Goal: Task Accomplishment & Management: Use online tool/utility

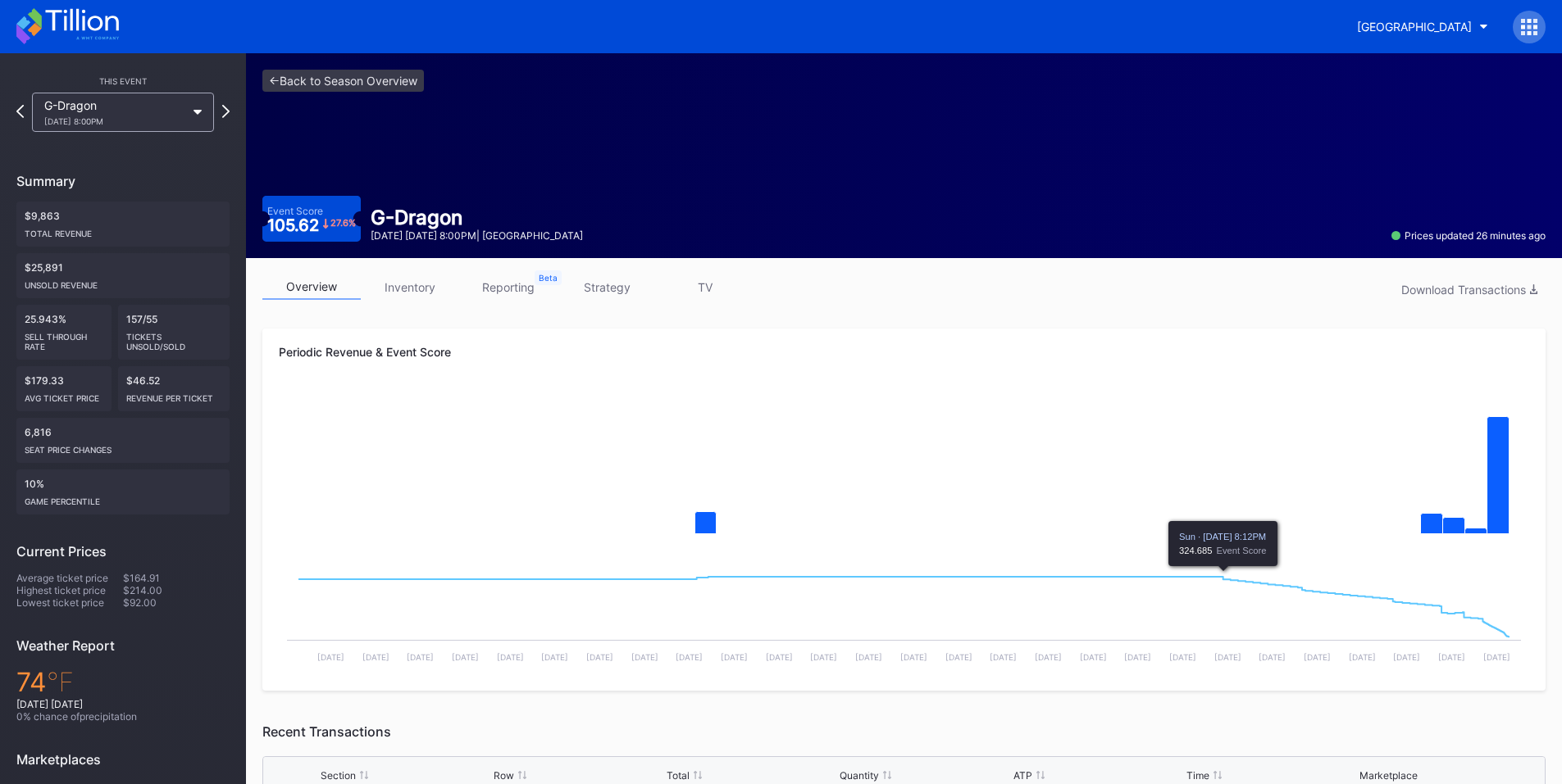
click at [1526, 11] on div at bounding box center [1529, 27] width 33 height 33
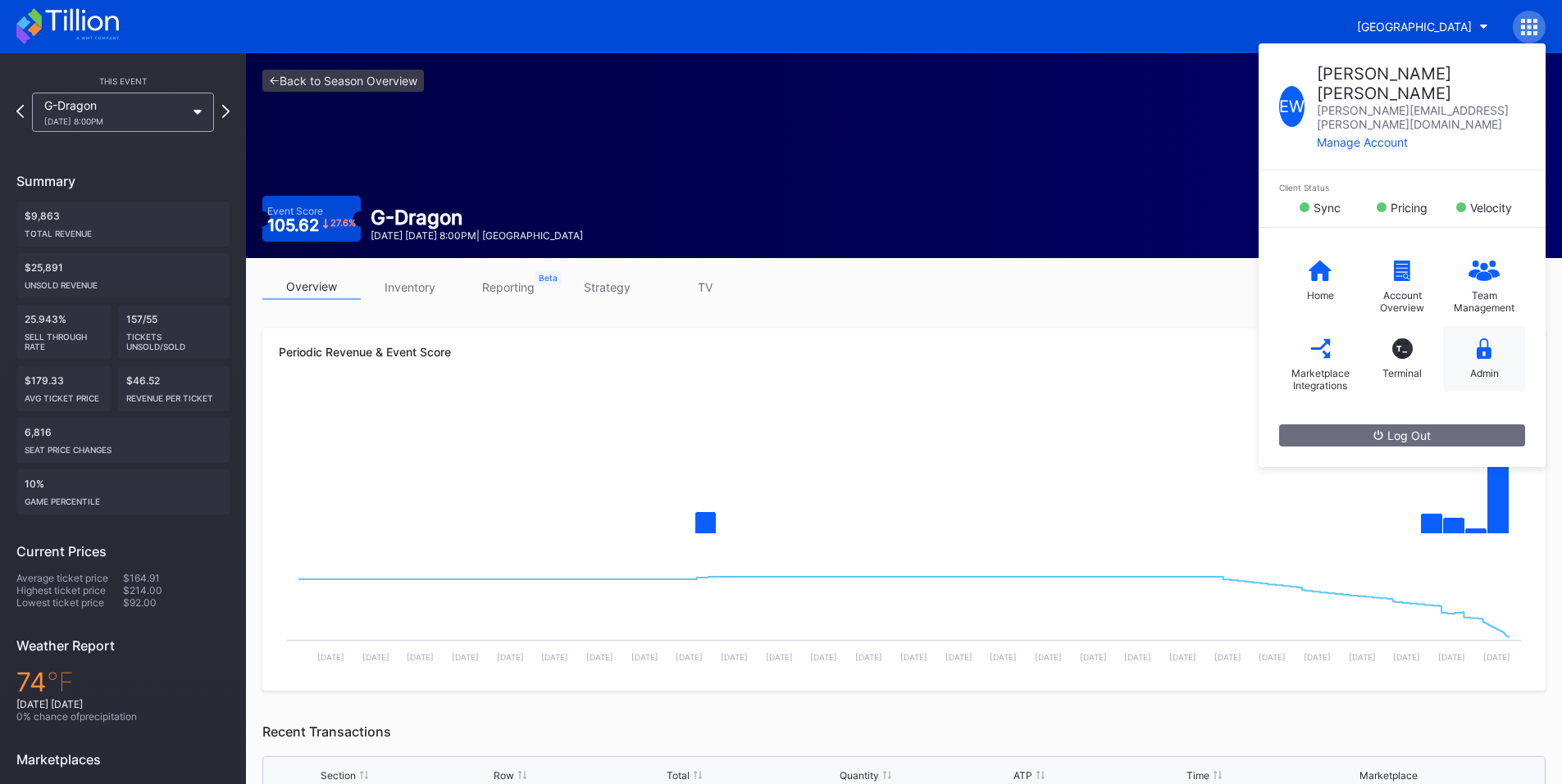
click at [1487, 339] on icon at bounding box center [1484, 349] width 15 height 21
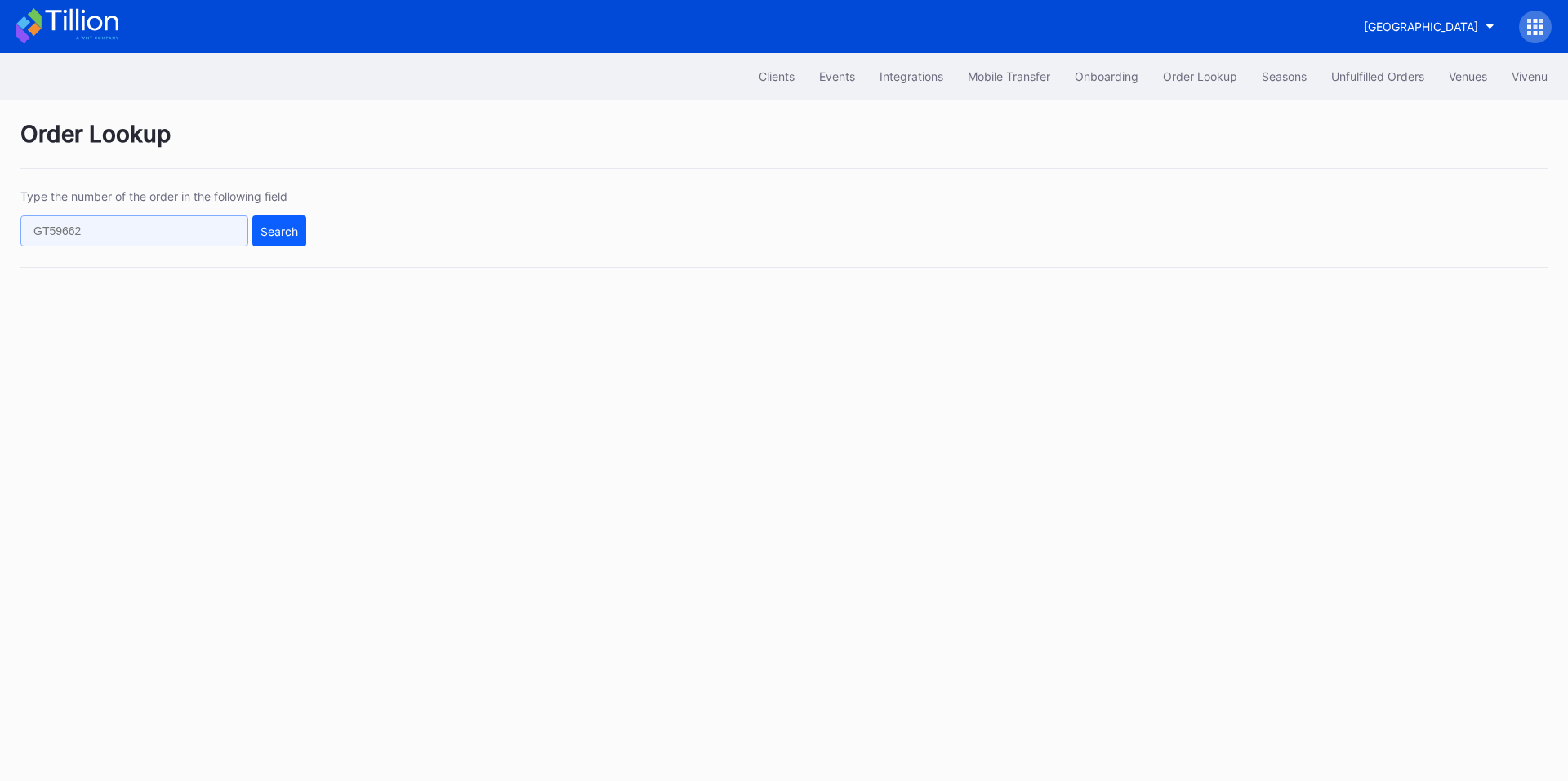
click at [149, 224] on input "text" at bounding box center [134, 231] width 228 height 31
paste input "495940674"
click at [284, 228] on div "Search" at bounding box center [279, 231] width 38 height 14
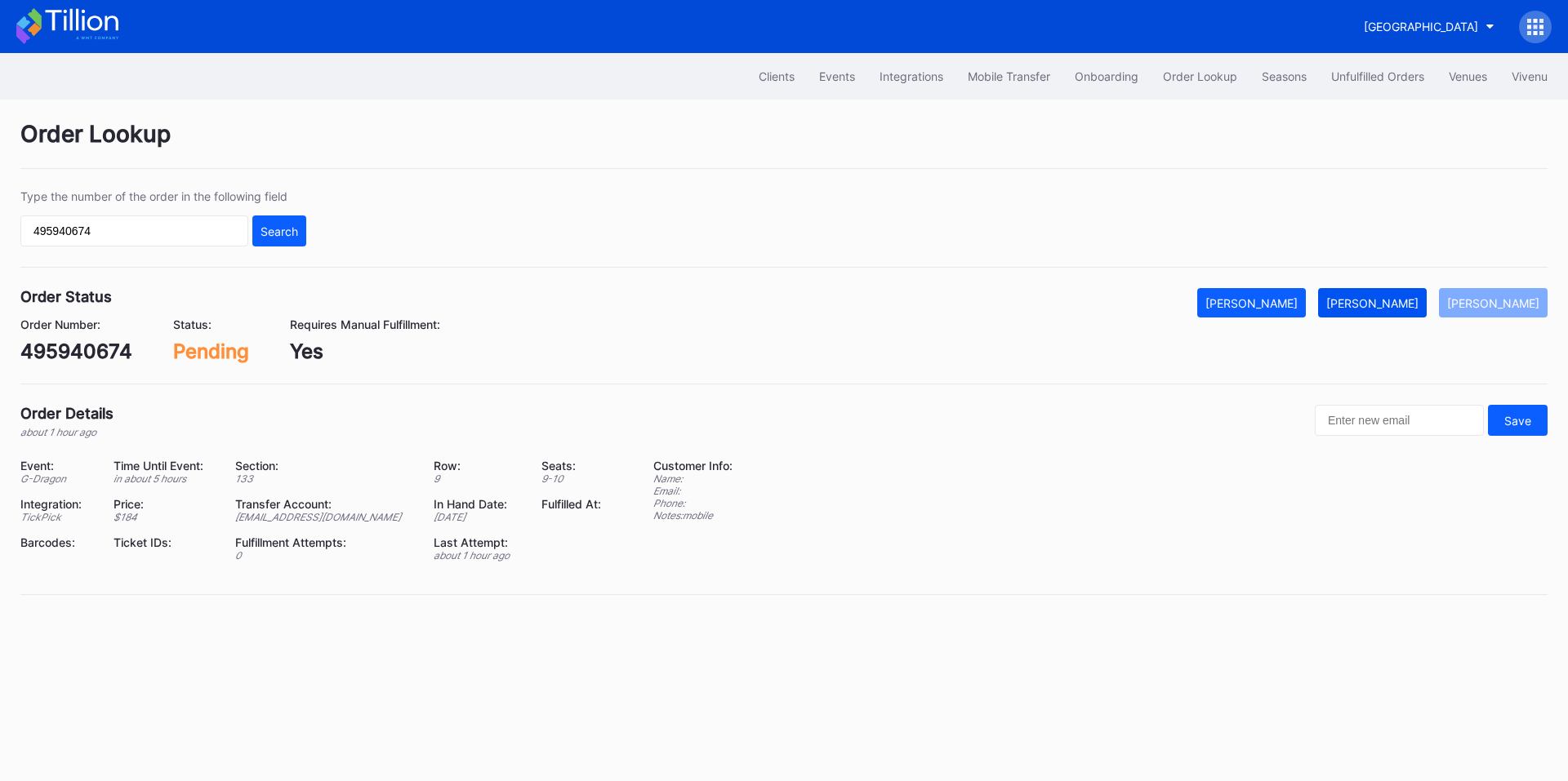
click at [1390, 296] on div "[PERSON_NAME]" at bounding box center [1372, 303] width 92 height 14
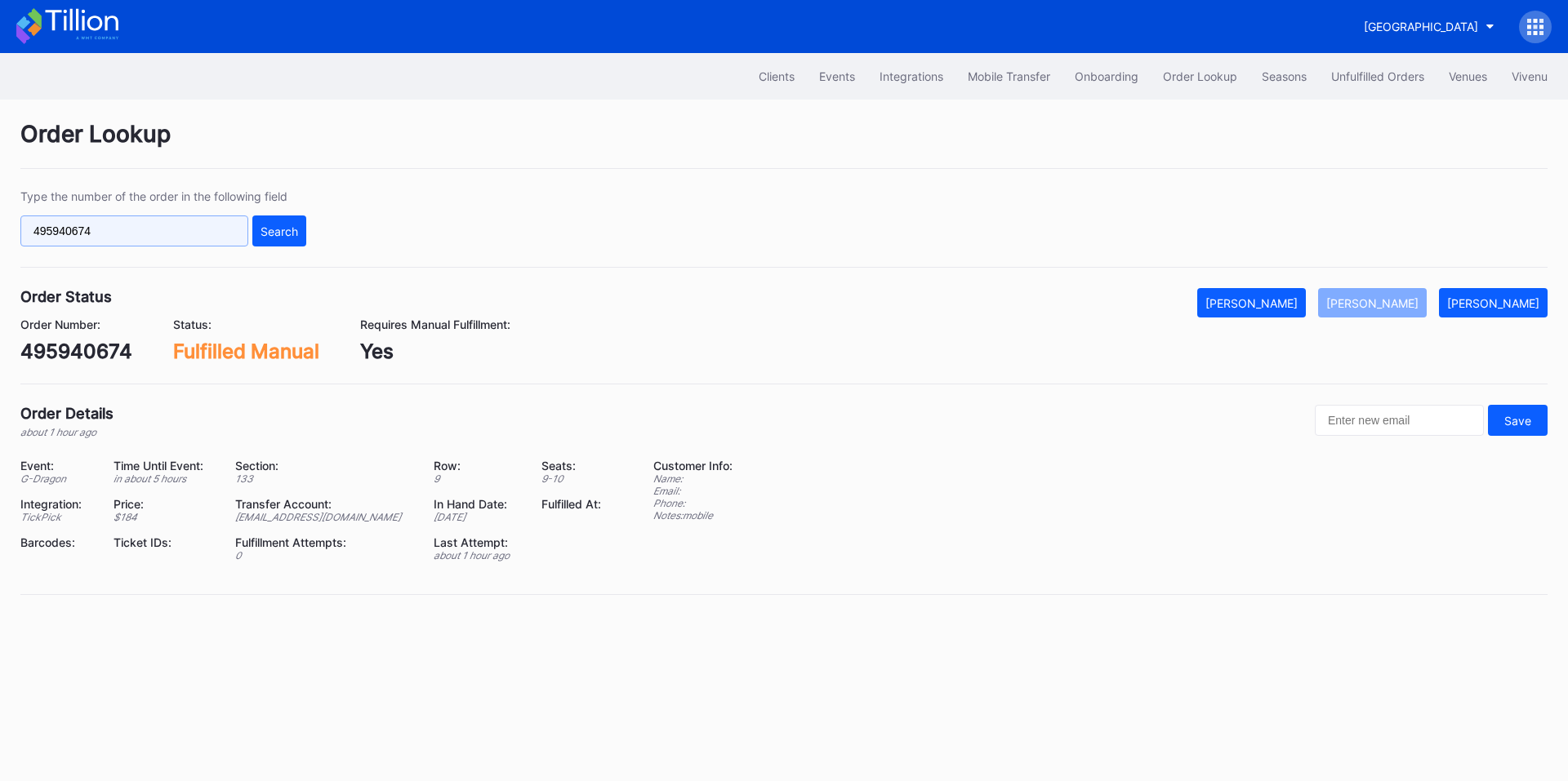
click at [144, 228] on input "495940674" at bounding box center [134, 231] width 228 height 31
paste input "621600097"
click at [272, 234] on div "Search" at bounding box center [279, 231] width 38 height 14
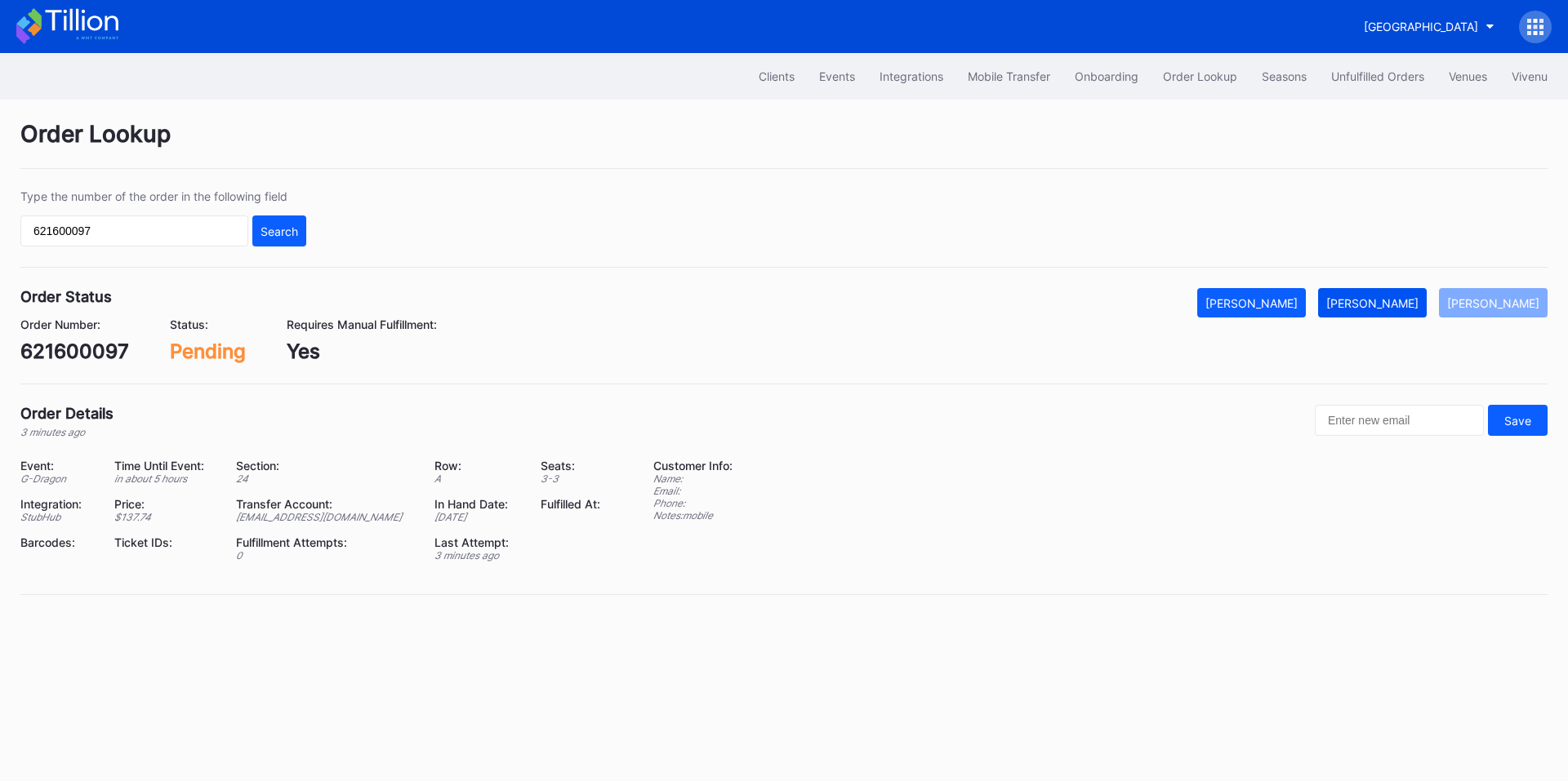
click at [1369, 298] on div "[PERSON_NAME]" at bounding box center [1372, 303] width 92 height 14
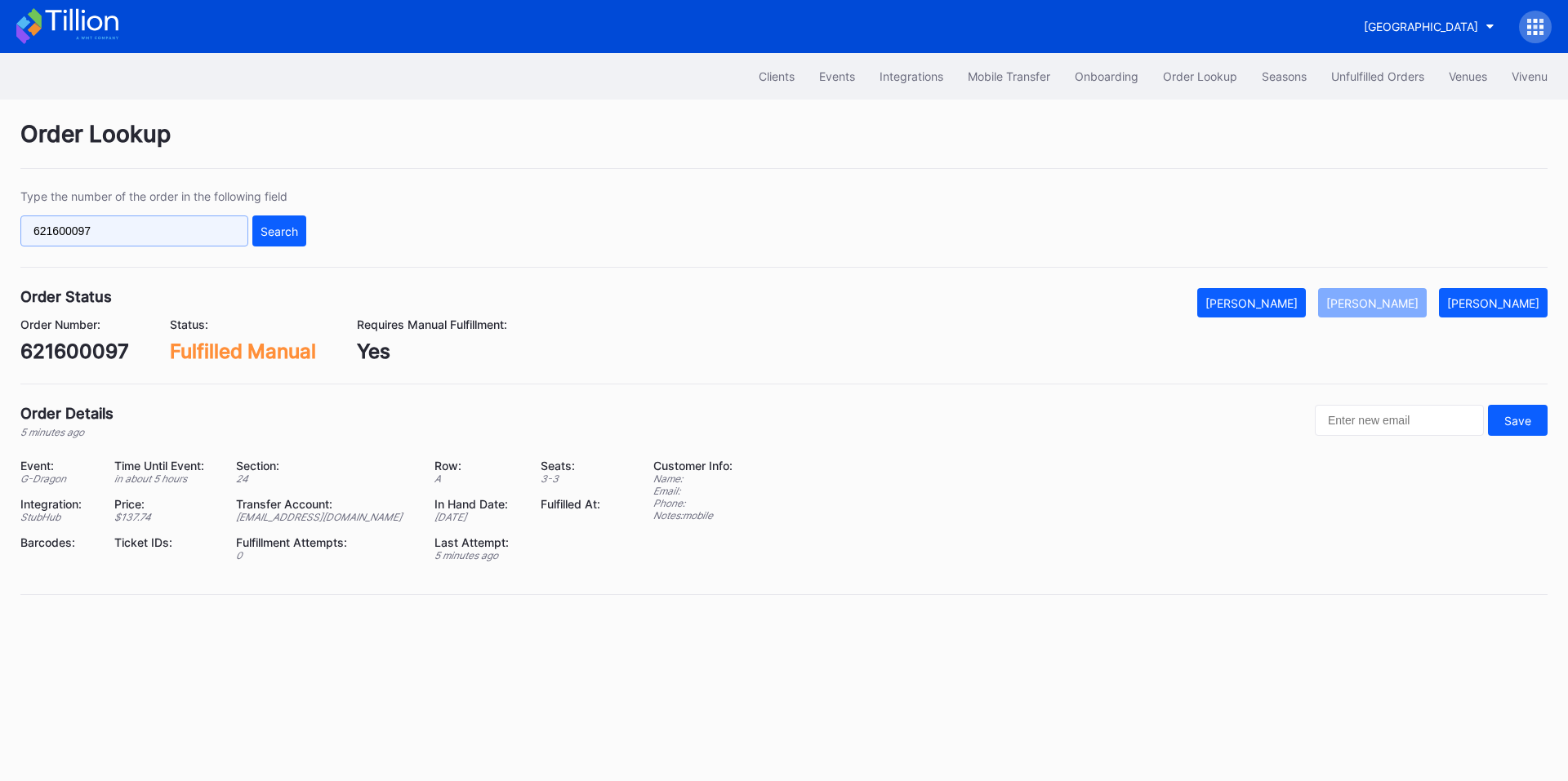
click at [179, 238] on input "621600097" at bounding box center [134, 231] width 228 height 31
paste input "596149"
click at [268, 235] on div "Search" at bounding box center [279, 231] width 38 height 14
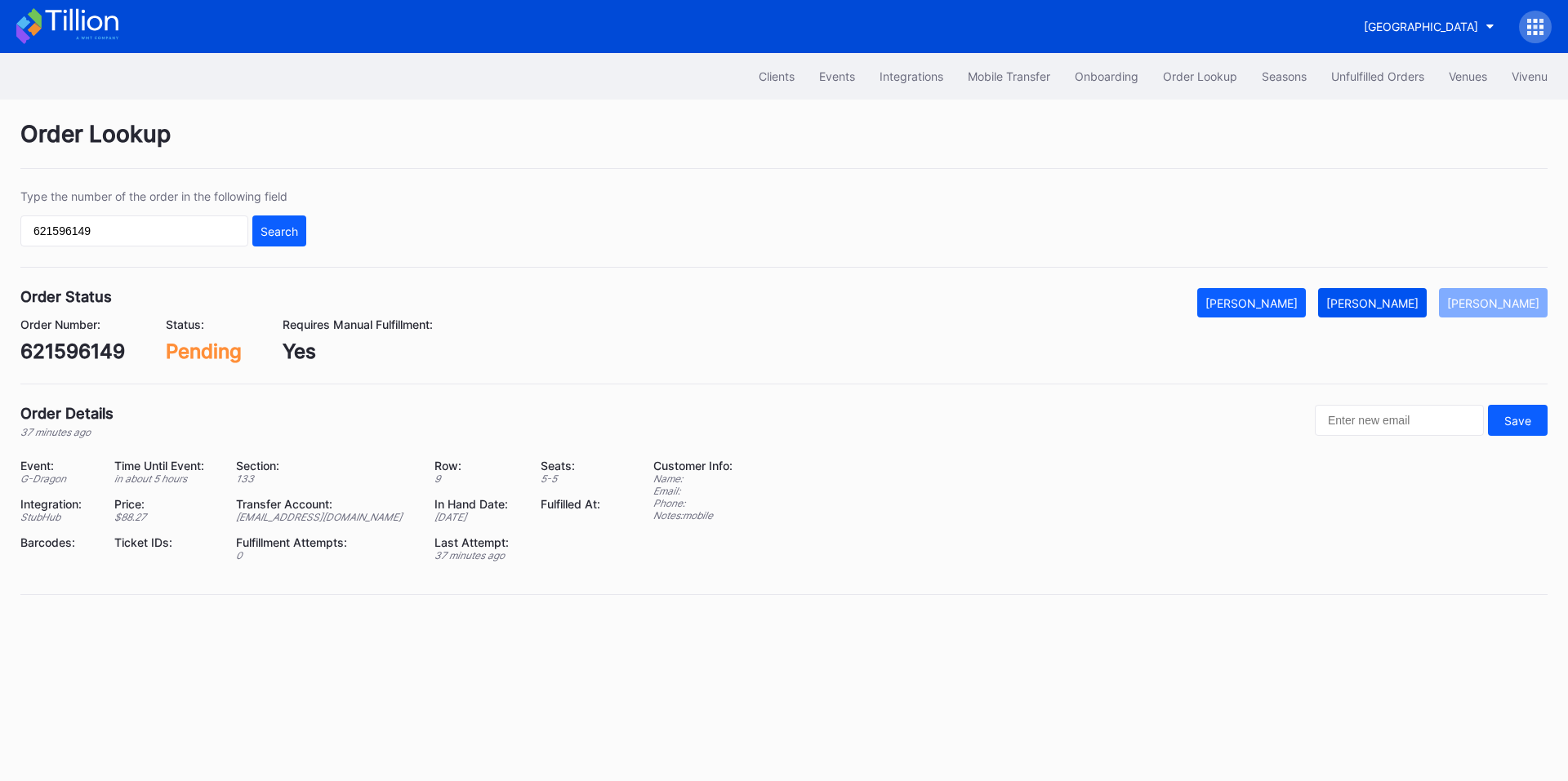
click at [1382, 309] on div "[PERSON_NAME]" at bounding box center [1372, 303] width 92 height 14
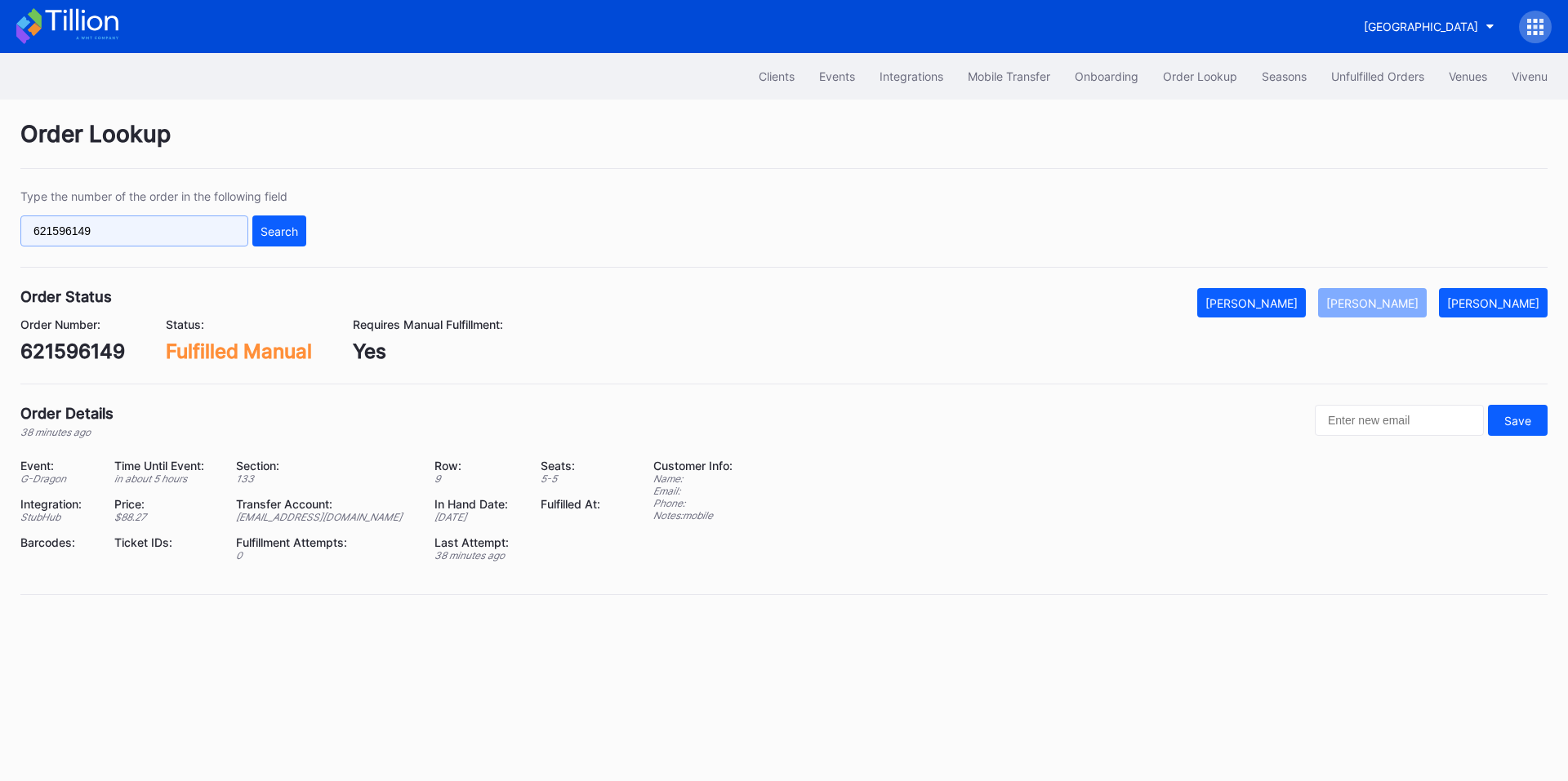
click at [181, 235] on input "621596149" at bounding box center [134, 231] width 228 height 31
paste input "9924"
type input "621599924"
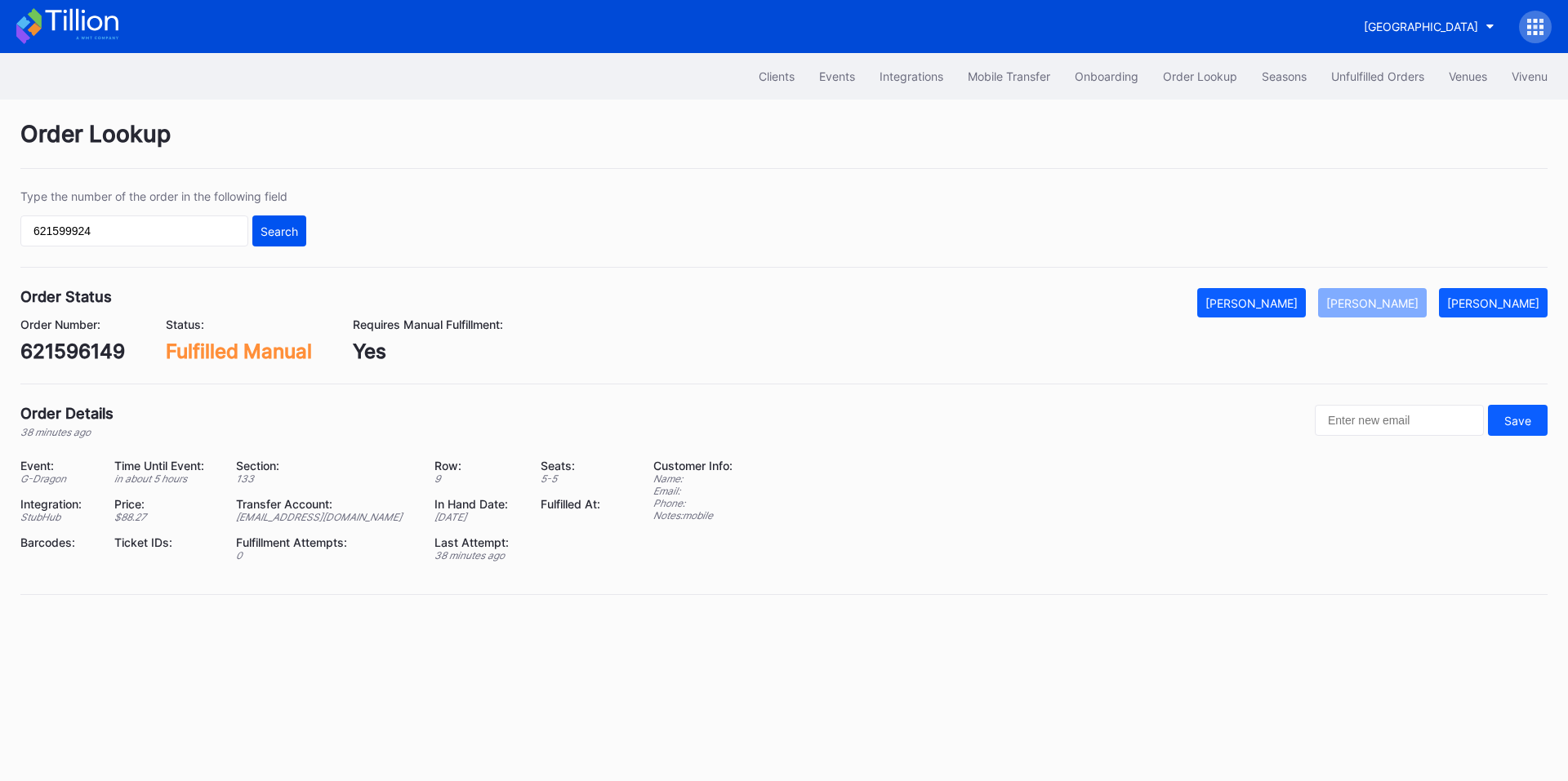
click at [282, 226] on div "Search" at bounding box center [279, 231] width 38 height 14
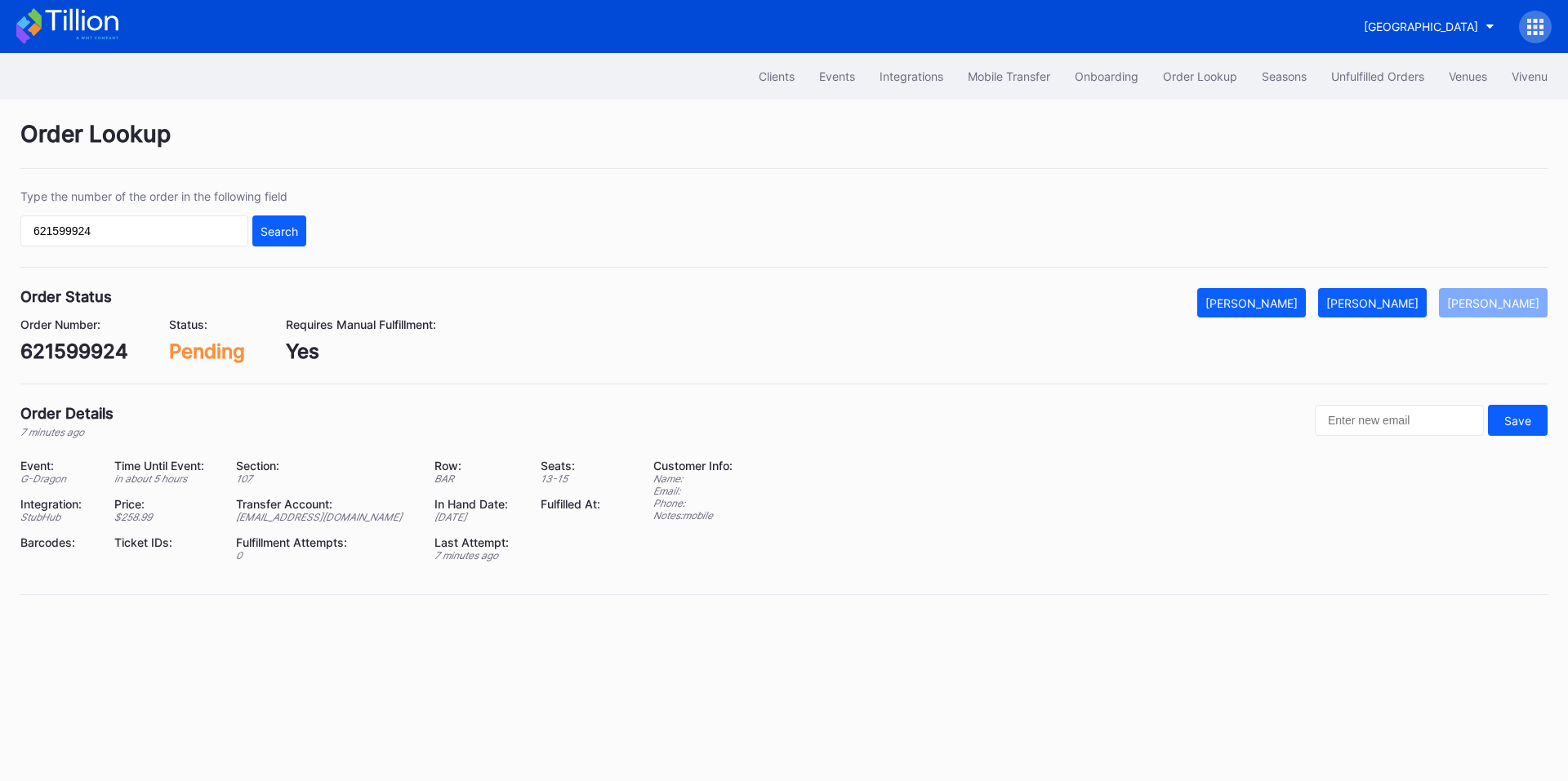
drag, startPoint x: 1403, startPoint y: 299, endPoint x: 1565, endPoint y: 318, distance: 163.1
click at [1403, 299] on div "[PERSON_NAME]" at bounding box center [1372, 303] width 92 height 14
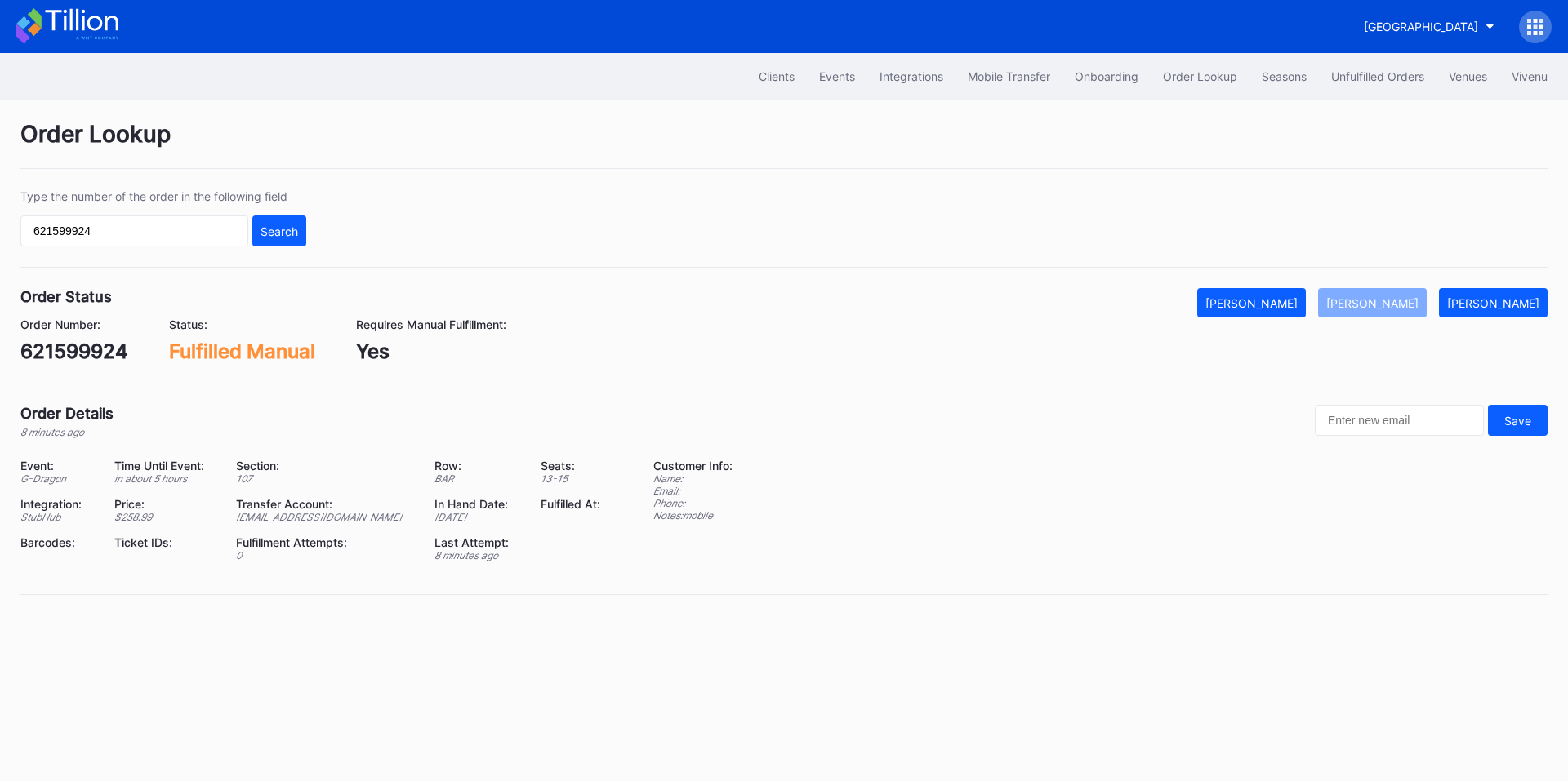
click at [1391, 47] on div "[GEOGRAPHIC_DATA]" at bounding box center [784, 26] width 1568 height 53
click at [1361, 86] on button "Unfulfilled Orders" at bounding box center [1377, 76] width 118 height 30
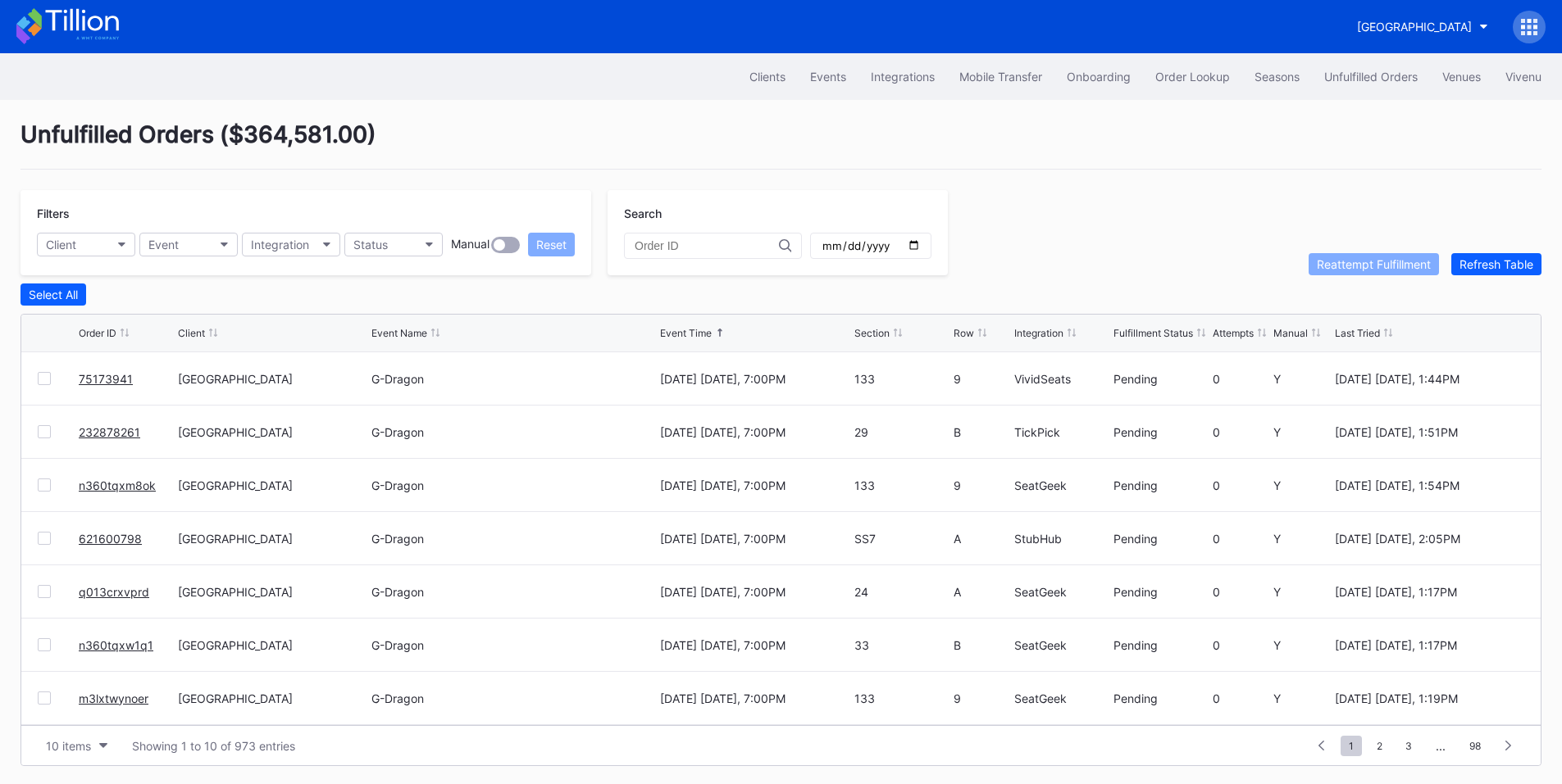
click at [921, 247] on input "date" at bounding box center [870, 246] width 100 height 15
type input "[DATE]"
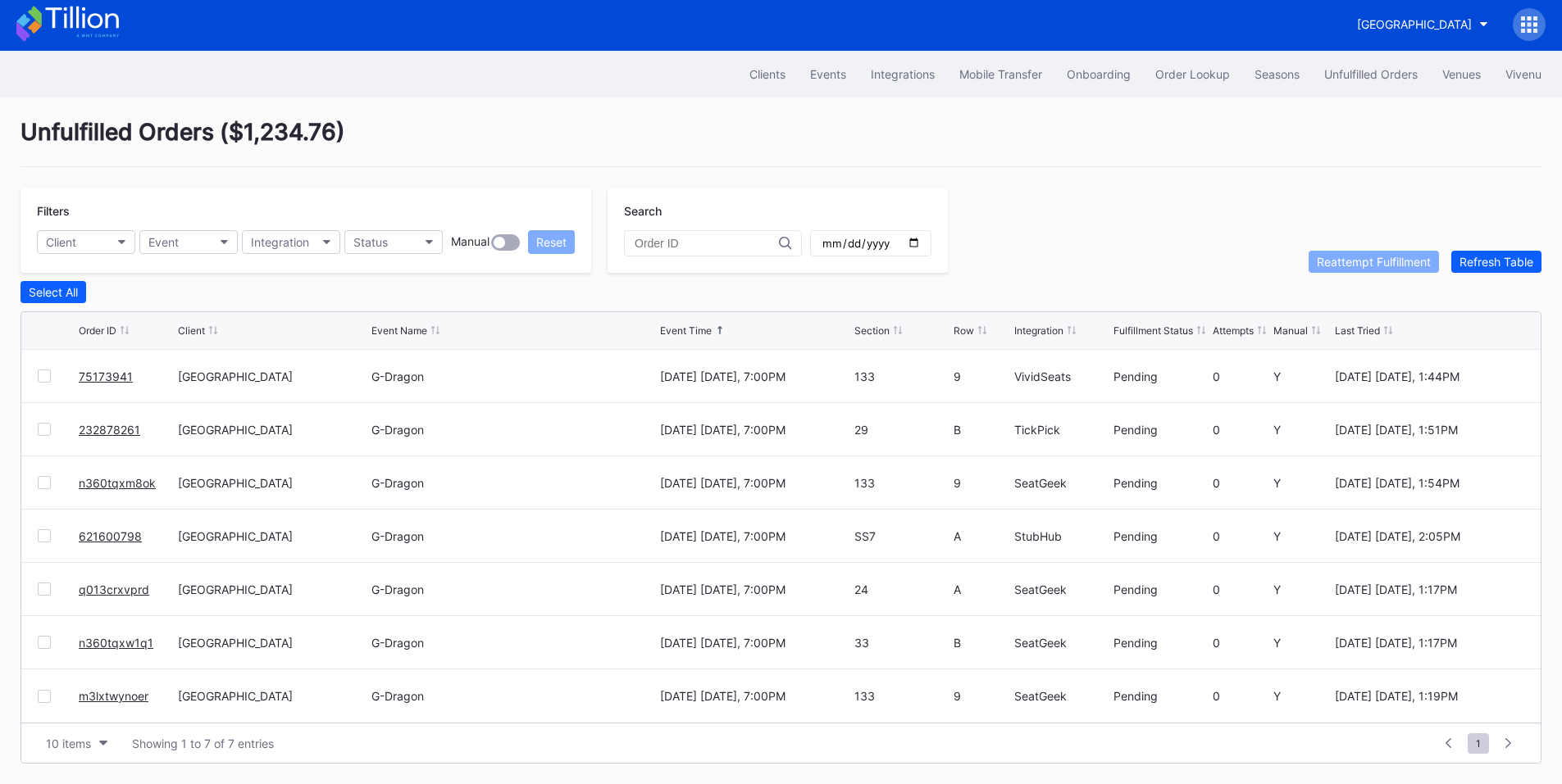
scroll to position [7, 0]
click at [1041, 332] on div "Integration" at bounding box center [1039, 330] width 50 height 12
click at [126, 380] on link "n360tqxm8ok" at bounding box center [117, 376] width 77 height 14
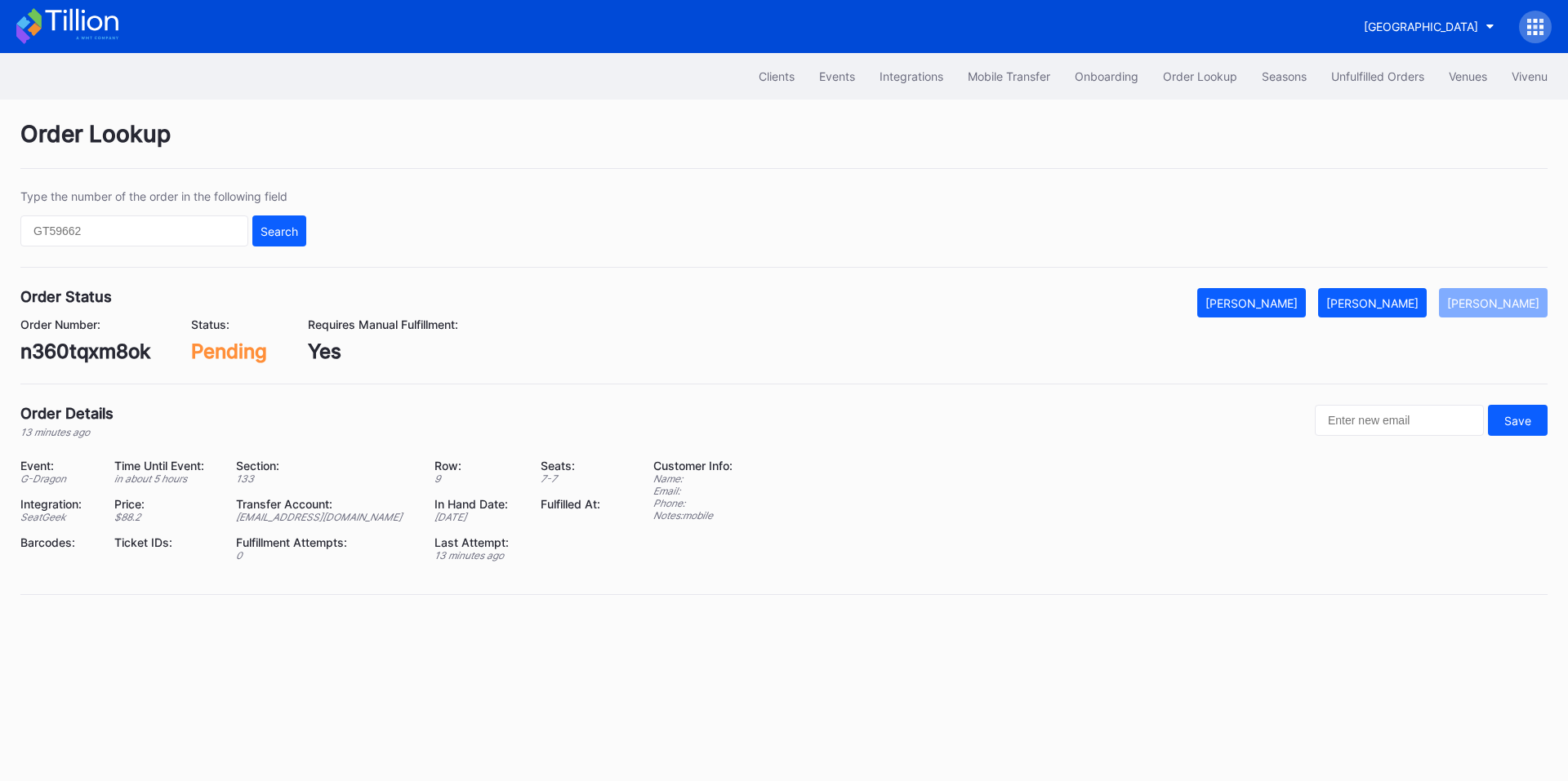
click at [64, 351] on div "n360tqxm8ok" at bounding box center [86, 351] width 130 height 24
copy div "n360tqxm8ok"
click at [1394, 305] on div "[PERSON_NAME]" at bounding box center [1372, 303] width 92 height 14
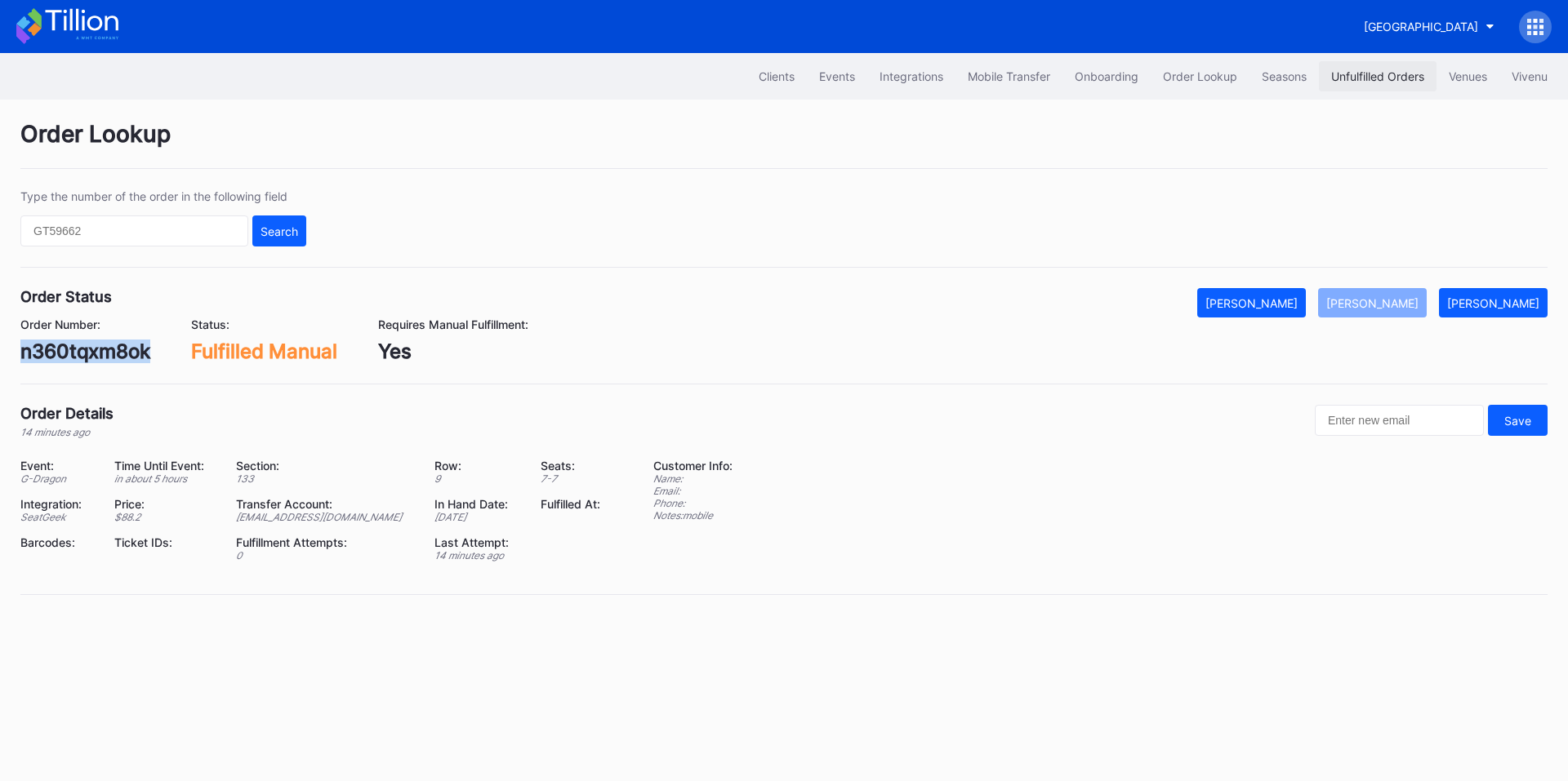
click at [1370, 70] on div "Unfulfilled Orders" at bounding box center [1377, 76] width 93 height 14
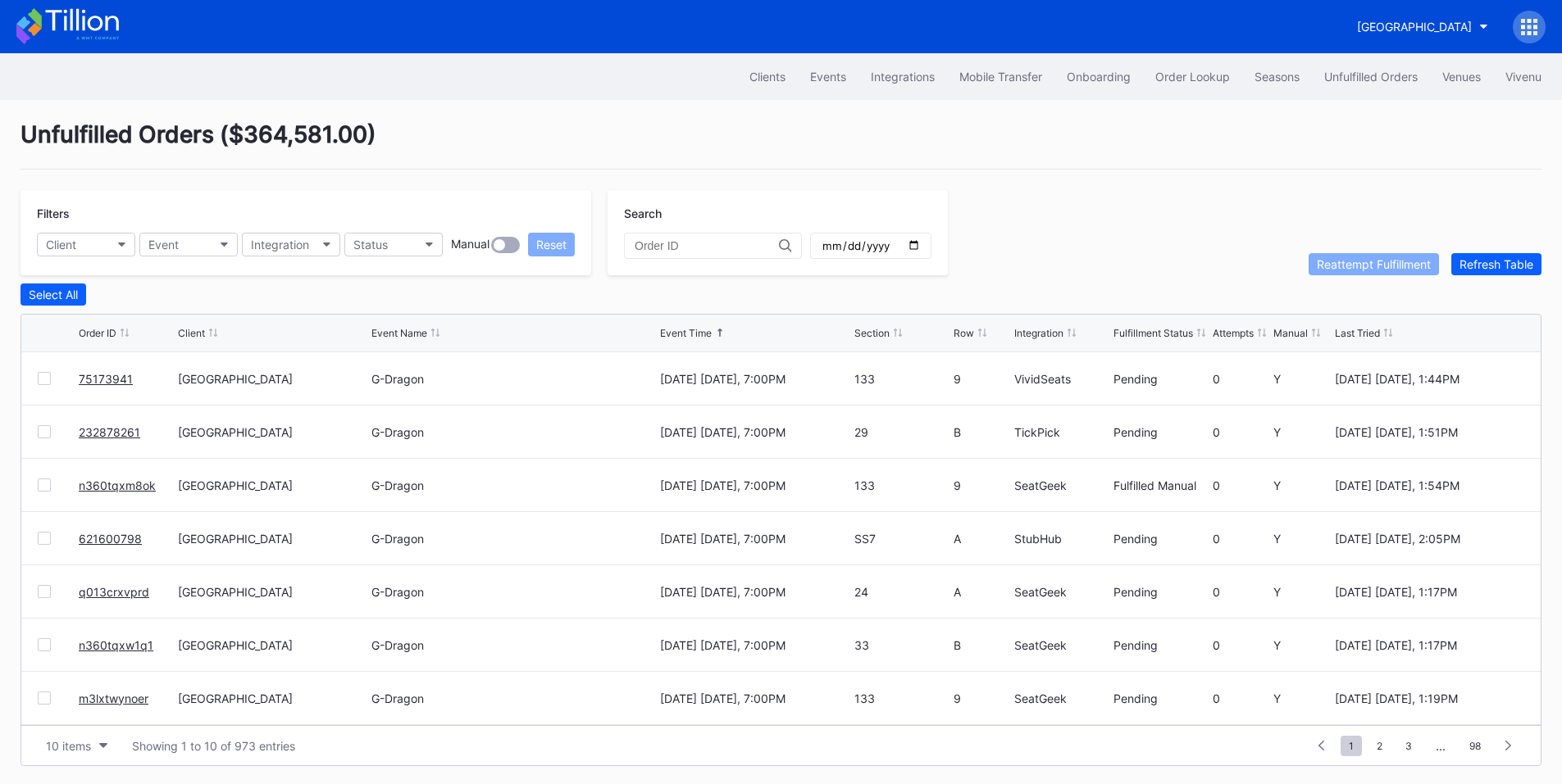
click at [921, 247] on input "date" at bounding box center [870, 246] width 100 height 15
type input "2025-08-23"
click at [1023, 344] on div "Order ID Client Event Name Event Time Section Row Integration Fulfillment Statu…" at bounding box center [781, 334] width 1519 height 38
click at [1042, 335] on div "Integration" at bounding box center [1039, 333] width 50 height 12
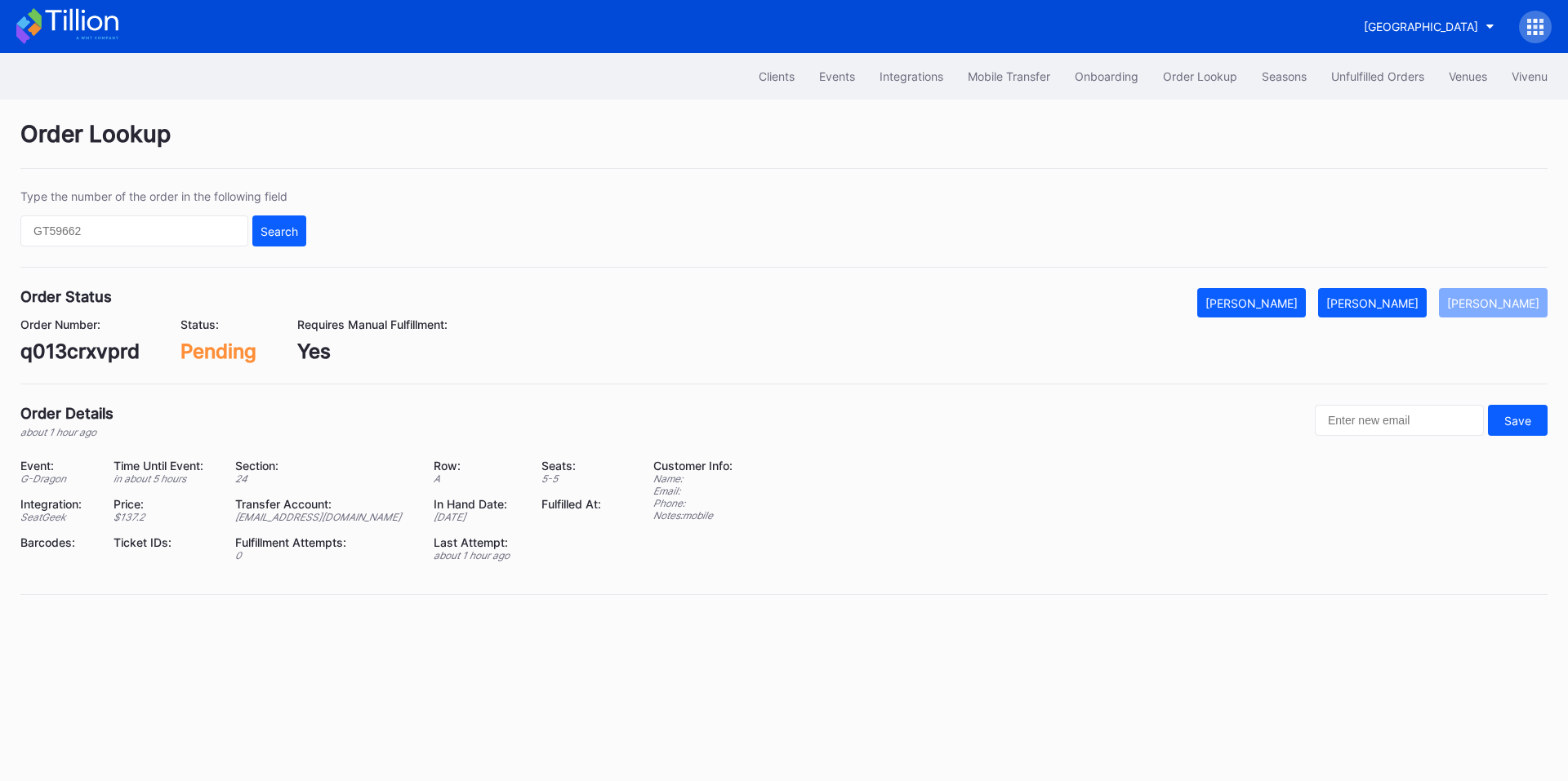
click at [92, 362] on div "q013crxvprd" at bounding box center [80, 351] width 119 height 24
copy div "q013crxvprd"
drag, startPoint x: 1378, startPoint y: 308, endPoint x: 1257, endPoint y: 200, distance: 162.2
click at [1378, 308] on div "[PERSON_NAME]" at bounding box center [1372, 303] width 92 height 14
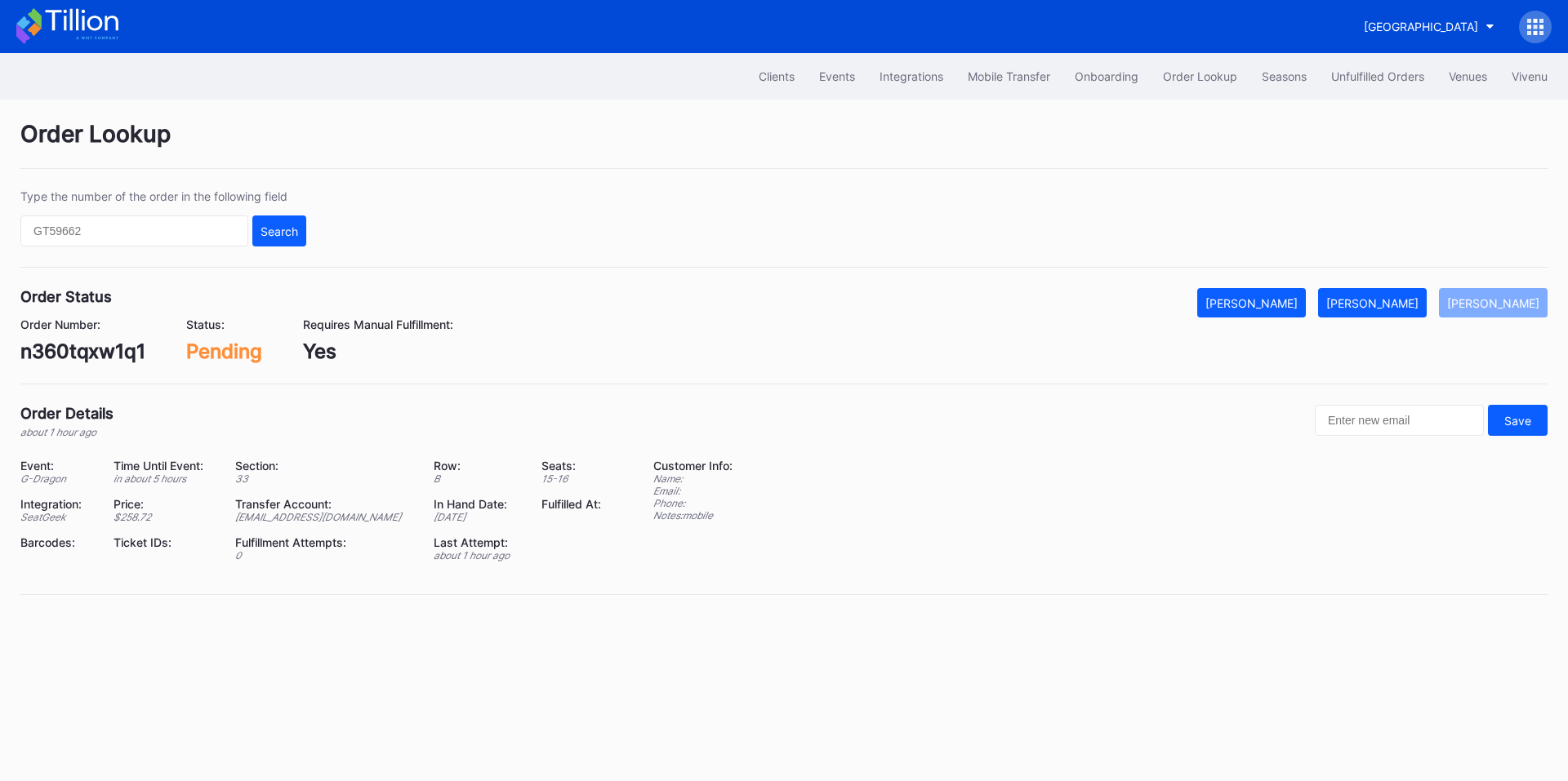
click at [82, 353] on div "n360tqxw1q1" at bounding box center [83, 351] width 125 height 24
copy div "n360tqxw1q1"
click at [1394, 303] on div "[PERSON_NAME]" at bounding box center [1372, 303] width 92 height 14
click at [80, 346] on div "m3lxtwynoer" at bounding box center [81, 351] width 122 height 24
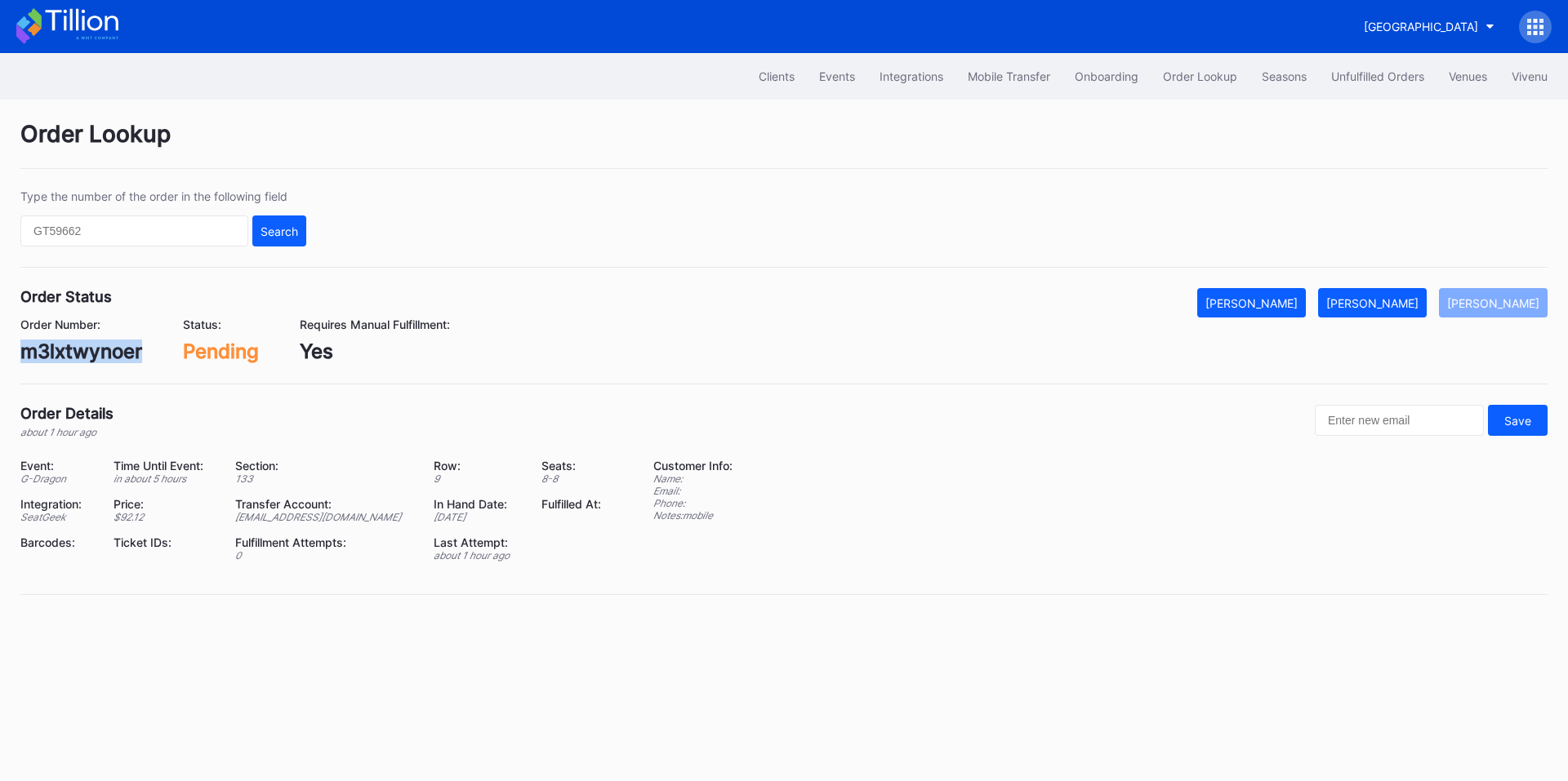
click at [80, 346] on div "m3lxtwynoer" at bounding box center [81, 351] width 122 height 24
copy div "m3lxtwynoer"
click at [1384, 304] on div "[PERSON_NAME]" at bounding box center [1372, 303] width 92 height 14
click at [46, 352] on div "621600798" at bounding box center [74, 351] width 108 height 24
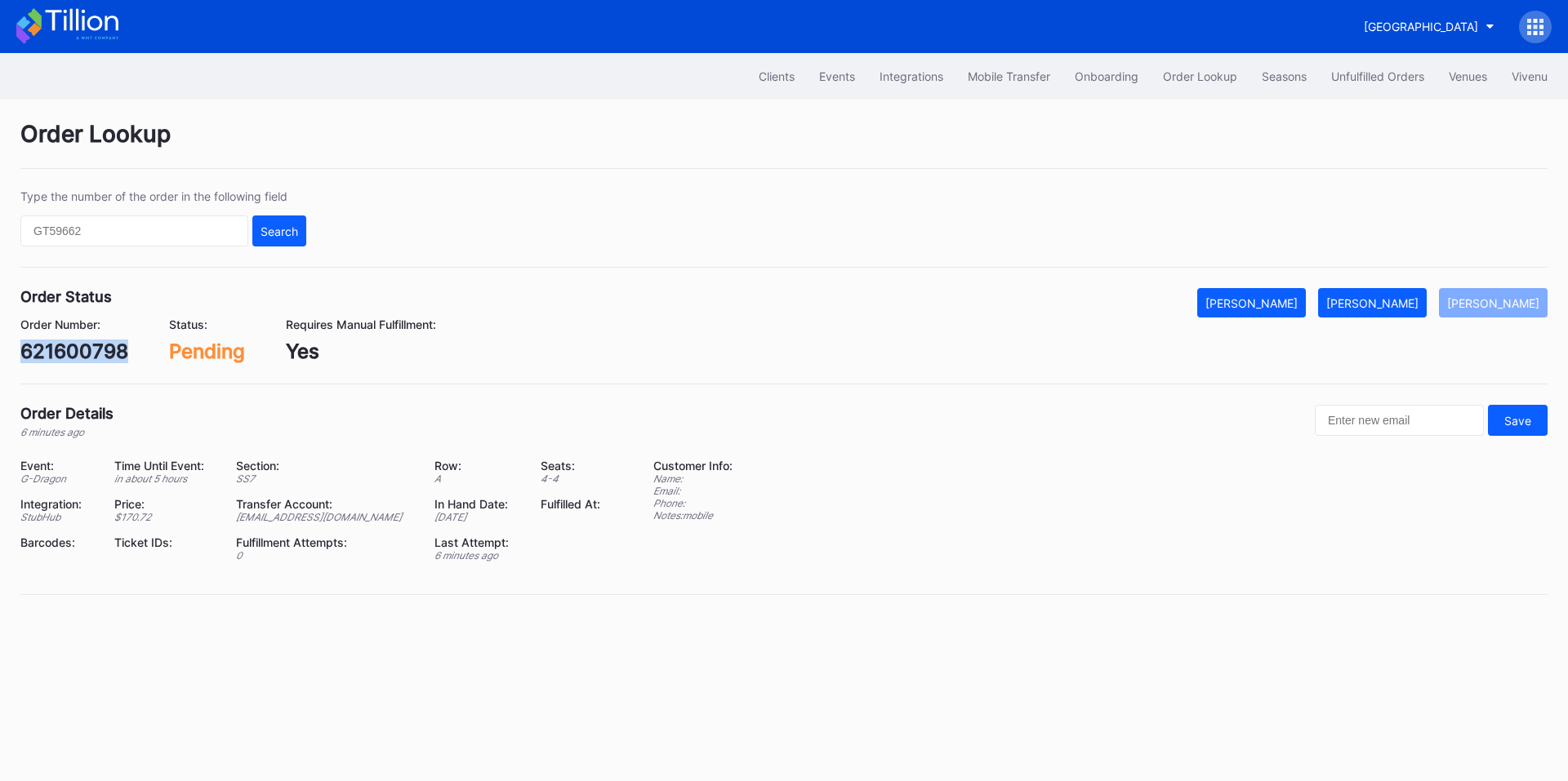
copy div "621600798"
click at [1379, 304] on div "[PERSON_NAME]" at bounding box center [1372, 303] width 92 height 14
click at [90, 351] on div "232878261" at bounding box center [73, 351] width 106 height 24
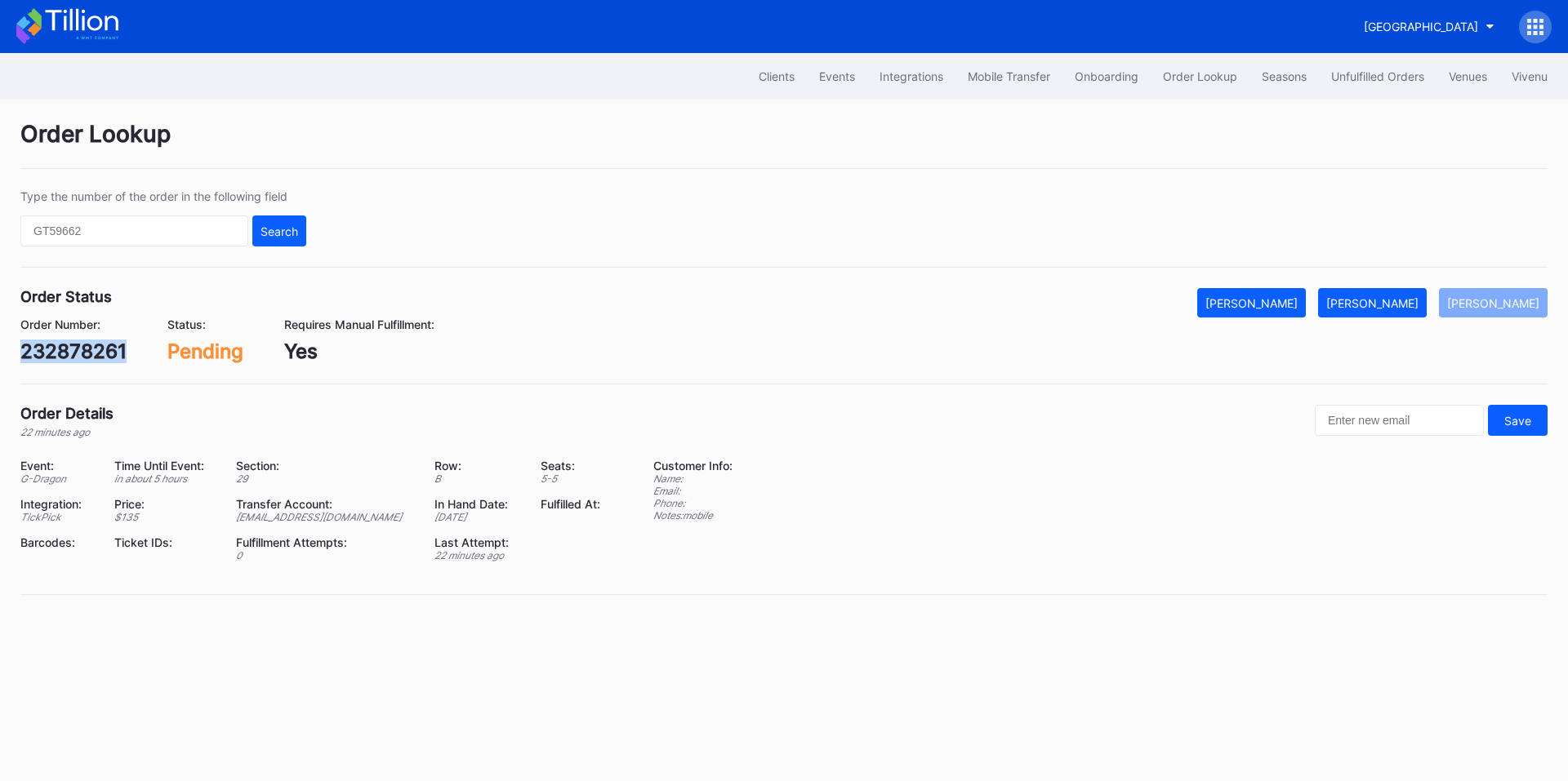
copy div "232878261"
click at [1371, 303] on div "[PERSON_NAME]" at bounding box center [1372, 303] width 92 height 14
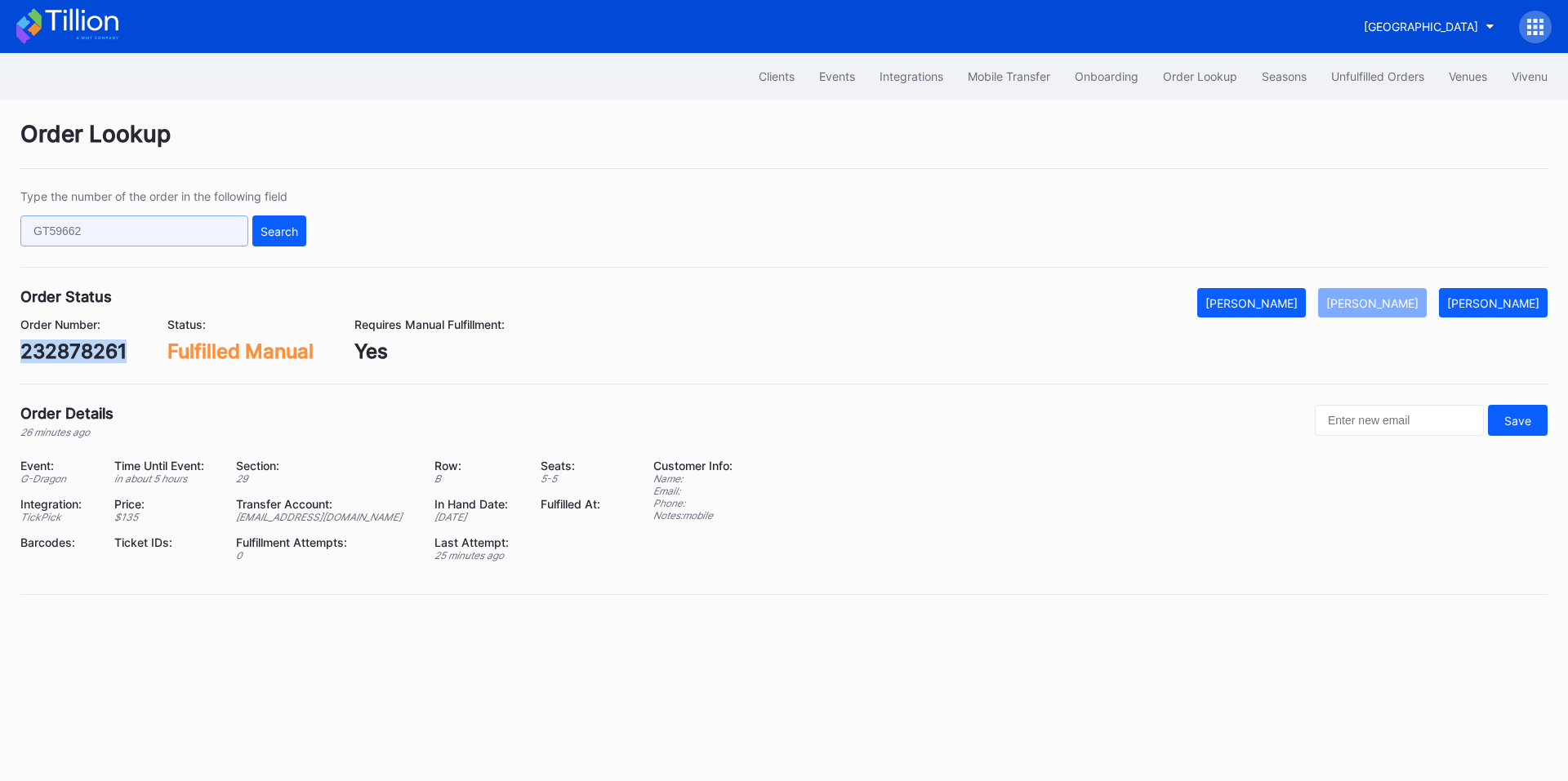
click at [174, 228] on input "text" at bounding box center [134, 231] width 228 height 31
paste input "75173941"
type input "75173941"
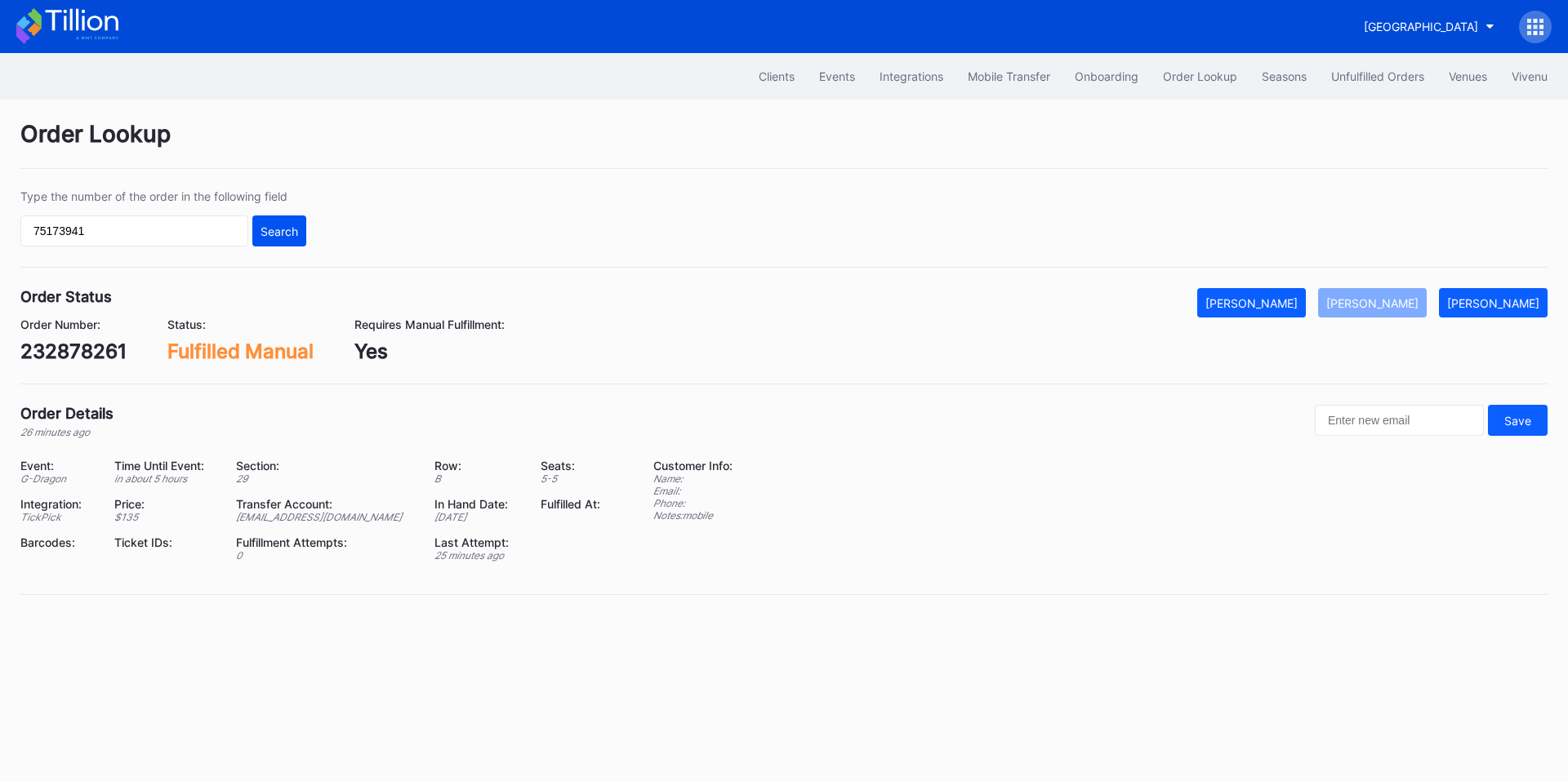
click at [292, 235] on div "Search" at bounding box center [279, 231] width 38 height 14
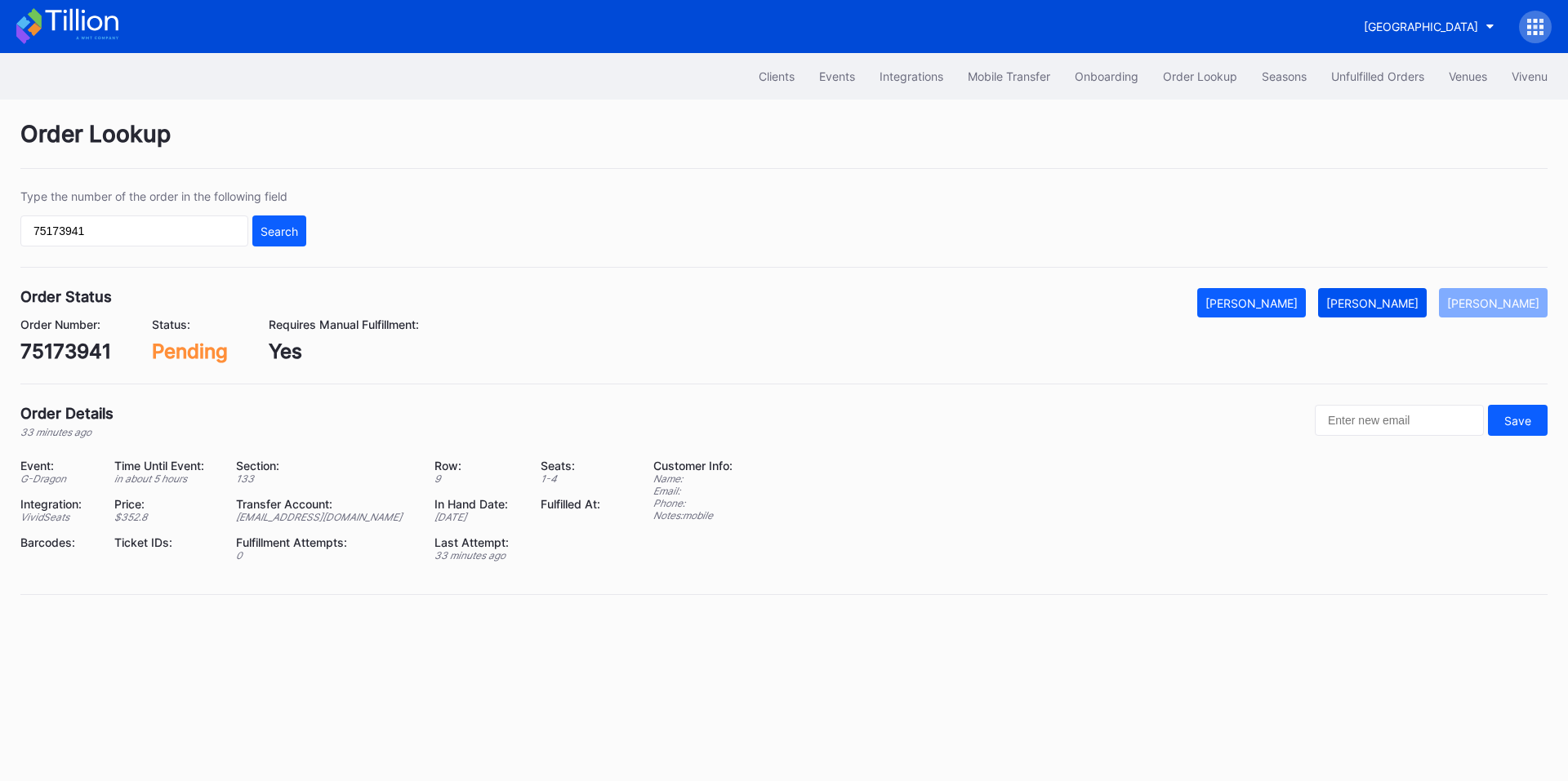
click at [1377, 300] on div "[PERSON_NAME]" at bounding box center [1372, 303] width 92 height 14
